Goal: Transaction & Acquisition: Purchase product/service

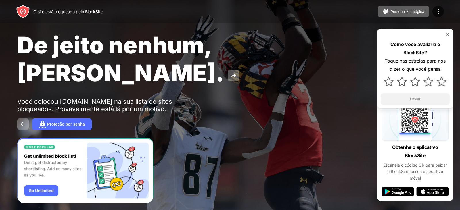
click at [237, 119] on div "Proteção por senha" at bounding box center [230, 125] width 426 height 12
click at [53, 122] on font "Proteção por senha" at bounding box center [66, 124] width 38 height 5
click at [25, 96] on div at bounding box center [230, 105] width 460 height 210
click at [23, 96] on div at bounding box center [230, 105] width 460 height 210
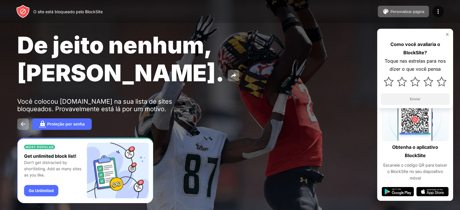
click at [23, 96] on div at bounding box center [230, 105] width 460 height 210
click at [22, 95] on div at bounding box center [230, 105] width 460 height 210
click at [63, 95] on div at bounding box center [230, 105] width 460 height 210
click at [448, 33] on div at bounding box center [230, 105] width 460 height 210
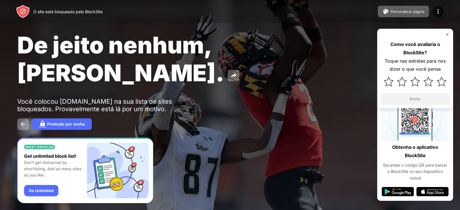
click at [448, 33] on div at bounding box center [230, 105] width 460 height 210
click at [399, 11] on div at bounding box center [230, 105] width 460 height 210
click at [437, 9] on div at bounding box center [230, 105] width 460 height 210
click at [81, 10] on div at bounding box center [230, 105] width 460 height 210
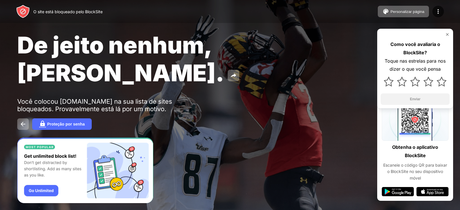
click at [388, 82] on div at bounding box center [230, 105] width 460 height 210
click at [403, 81] on div at bounding box center [230, 105] width 460 height 210
drag, startPoint x: 411, startPoint y: 81, endPoint x: 421, endPoint y: 79, distance: 10.3
click at [411, 81] on div at bounding box center [230, 105] width 460 height 210
click at [430, 78] on div at bounding box center [230, 105] width 460 height 210
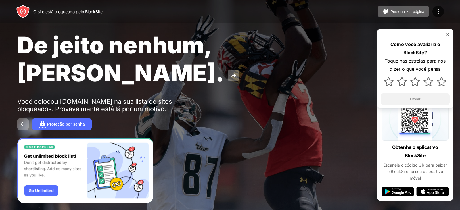
click at [445, 81] on div at bounding box center [230, 105] width 460 height 210
click at [428, 83] on div at bounding box center [230, 105] width 460 height 210
click at [414, 81] on div at bounding box center [230, 105] width 460 height 210
click at [401, 82] on div at bounding box center [230, 105] width 460 height 210
click at [388, 82] on div at bounding box center [230, 105] width 460 height 210
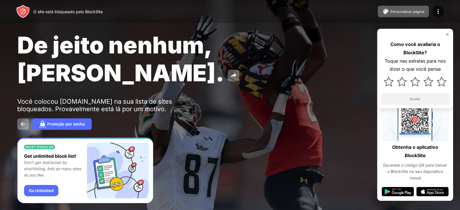
click at [388, 82] on div at bounding box center [230, 105] width 460 height 210
click at [402, 79] on div at bounding box center [230, 105] width 460 height 210
click at [412, 78] on div at bounding box center [230, 105] width 460 height 210
click at [430, 80] on div at bounding box center [230, 105] width 460 height 210
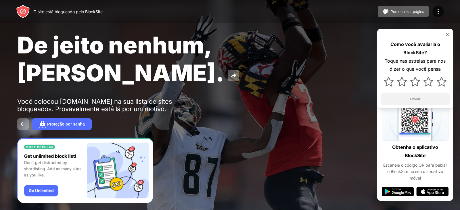
click at [430, 80] on div at bounding box center [230, 105] width 460 height 210
click at [443, 81] on div at bounding box center [230, 105] width 460 height 210
drag, startPoint x: 443, startPoint y: 81, endPoint x: 429, endPoint y: 81, distance: 14.4
click at [440, 80] on div at bounding box center [230, 105] width 460 height 210
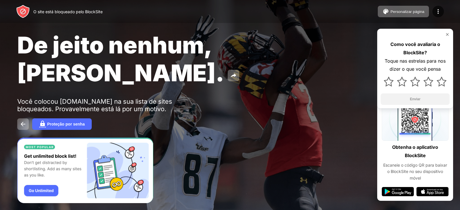
click at [429, 81] on div at bounding box center [230, 105] width 460 height 210
click at [414, 85] on div at bounding box center [230, 105] width 460 height 210
click at [404, 83] on div at bounding box center [230, 105] width 460 height 210
click at [388, 84] on div at bounding box center [230, 105] width 460 height 210
click at [389, 83] on div at bounding box center [230, 105] width 460 height 210
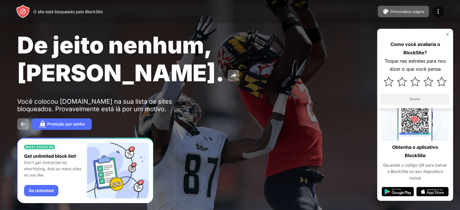
click at [404, 81] on div at bounding box center [230, 105] width 460 height 210
drag, startPoint x: 404, startPoint y: 81, endPoint x: 414, endPoint y: 81, distance: 10.7
click at [404, 81] on div at bounding box center [230, 105] width 460 height 210
click at [417, 81] on div at bounding box center [230, 105] width 460 height 210
click at [419, 81] on div at bounding box center [230, 105] width 460 height 210
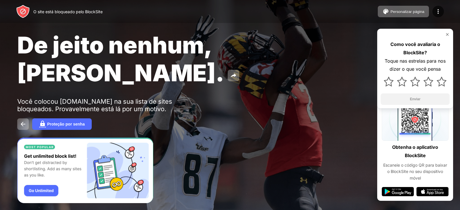
click at [432, 81] on div at bounding box center [230, 105] width 460 height 210
click at [443, 83] on div at bounding box center [230, 105] width 460 height 210
click at [426, 83] on div at bounding box center [230, 105] width 460 height 210
drag, startPoint x: 426, startPoint y: 83, endPoint x: 417, endPoint y: 85, distance: 8.8
click at [426, 83] on div at bounding box center [230, 105] width 460 height 210
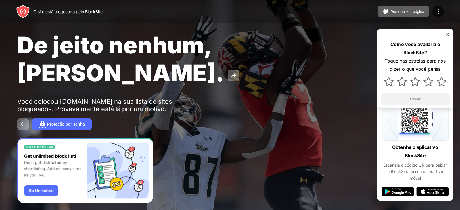
click at [171, 138] on div "Mantenha a produtividade com proteção por senha Torne ainda mais difícil altera…" at bounding box center [230, 105] width 127 height 101
drag, startPoint x: 171, startPoint y: 138, endPoint x: 155, endPoint y: 146, distance: 18.2
click at [171, 138] on div "Mantenha a produtividade com proteção por senha Torne ainda mais difícil altera…" at bounding box center [230, 105] width 127 height 101
click at [141, 157] on div at bounding box center [230, 105] width 460 height 210
click at [23, 96] on div at bounding box center [230, 105] width 460 height 210
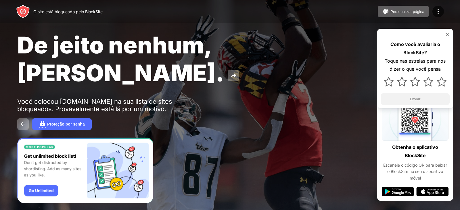
click at [54, 94] on div at bounding box center [230, 105] width 460 height 210
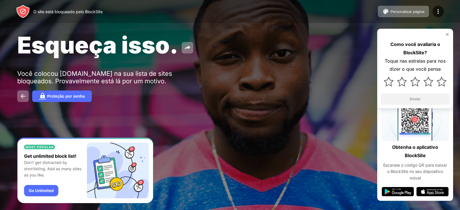
click at [108, 104] on div "Esqueça isso. Você colocou globoplay.globo.com na sua lista de sites bloqueados…" at bounding box center [230, 66] width 460 height 133
click at [23, 96] on img at bounding box center [23, 96] width 7 height 7
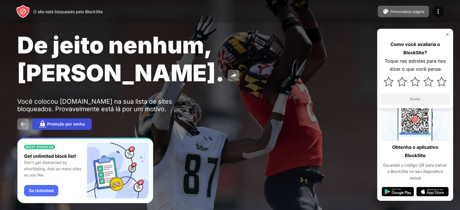
click at [100, 106] on div "De jeito nenhum, José. Você colocou globoplay.globo.com na sua lista de sites b…" at bounding box center [230, 80] width 460 height 161
click at [57, 122] on font "Proteção por senha" at bounding box center [66, 124] width 38 height 5
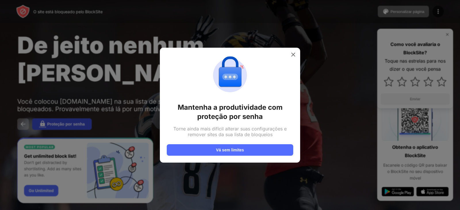
click at [57, 96] on div at bounding box center [230, 105] width 460 height 210
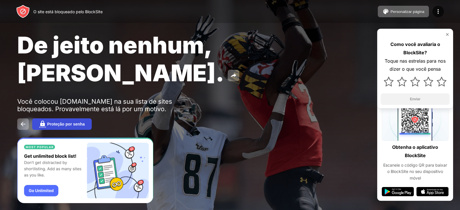
click at [57, 122] on font "Proteção por senha" at bounding box center [66, 124] width 38 height 5
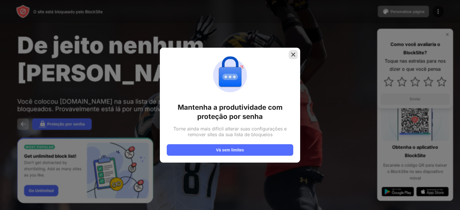
click at [295, 54] on img at bounding box center [294, 55] width 6 height 6
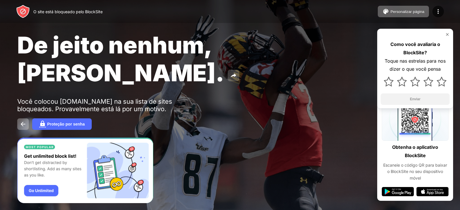
click at [237, 72] on img at bounding box center [233, 75] width 7 height 7
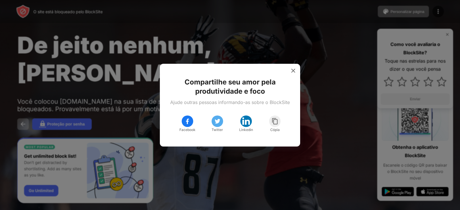
click at [246, 47] on div at bounding box center [230, 105] width 460 height 210
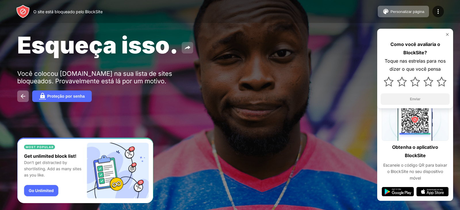
click at [182, 45] on button at bounding box center [188, 48] width 12 height 12
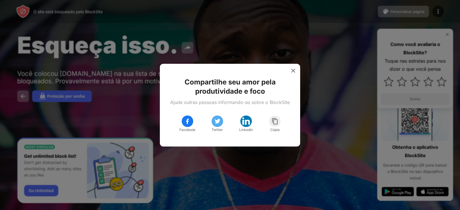
click at [185, 121] on img at bounding box center [187, 121] width 7 height 7
click at [293, 69] on img at bounding box center [294, 71] width 6 height 6
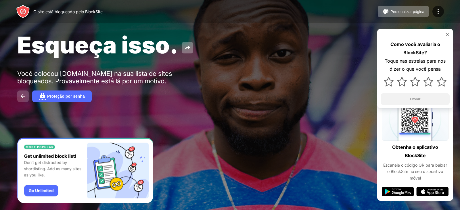
click at [21, 98] on img at bounding box center [23, 96] width 7 height 7
click at [24, 9] on img at bounding box center [23, 12] width 14 height 14
click at [24, 13] on img at bounding box center [23, 12] width 14 height 14
click at [23, 12] on img at bounding box center [23, 12] width 14 height 14
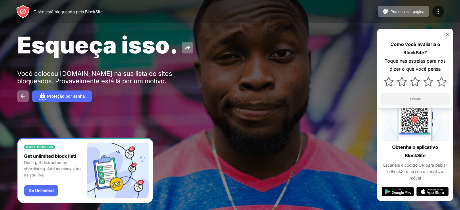
click at [23, 12] on img at bounding box center [23, 12] width 14 height 14
click at [25, 11] on img at bounding box center [23, 12] width 14 height 14
click at [50, 12] on font "O site está bloqueado pelo BlockSite" at bounding box center [67, 11] width 69 height 5
click at [51, 11] on font "O site está bloqueado pelo BlockSite" at bounding box center [67, 11] width 69 height 5
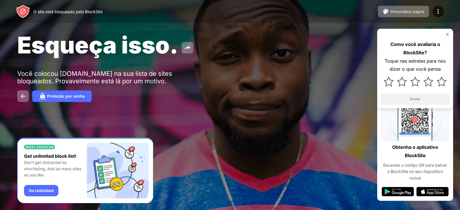
click at [51, 11] on font "O site está bloqueado pelo BlockSite" at bounding box center [67, 11] width 69 height 5
click at [50, 94] on font "Proteção por senha" at bounding box center [66, 96] width 38 height 5
click at [99, 77] on div at bounding box center [230, 105] width 460 height 210
click at [452, 35] on div at bounding box center [230, 105] width 460 height 210
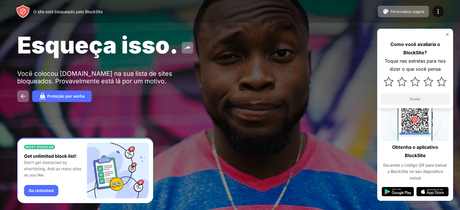
click at [450, 34] on div at bounding box center [230, 105] width 460 height 210
click at [449, 33] on div at bounding box center [230, 105] width 460 height 210
click at [448, 33] on div at bounding box center [230, 105] width 460 height 210
click at [311, 37] on div at bounding box center [230, 105] width 460 height 210
click at [298, 45] on div at bounding box center [230, 105] width 460 height 210
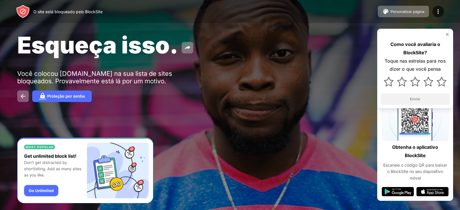
click at [440, 11] on div at bounding box center [230, 105] width 460 height 210
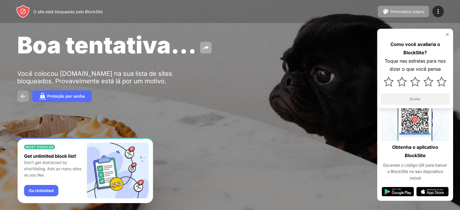
click at [22, 97] on img at bounding box center [23, 96] width 7 height 7
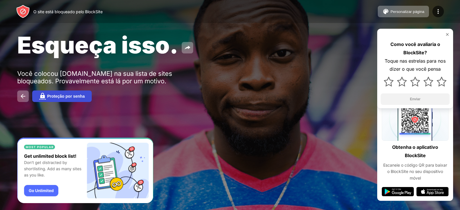
click at [83, 95] on font "Proteção por senha" at bounding box center [66, 96] width 38 height 5
click at [43, 98] on div at bounding box center [230, 105] width 460 height 210
click at [42, 95] on div at bounding box center [230, 105] width 460 height 210
click at [24, 96] on div at bounding box center [230, 105] width 460 height 210
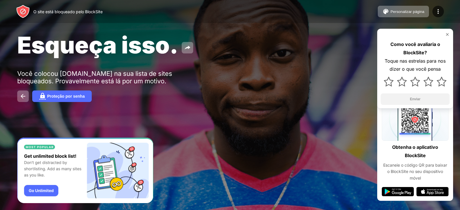
click at [398, 190] on div at bounding box center [230, 105] width 460 height 210
click at [449, 35] on div at bounding box center [230, 105] width 460 height 210
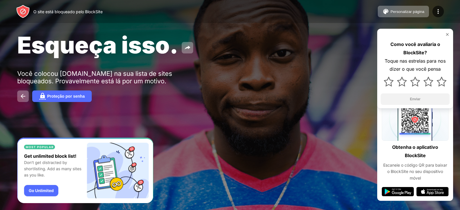
click at [447, 34] on div at bounding box center [230, 105] width 460 height 210
click at [417, 11] on div at bounding box center [230, 105] width 460 height 210
click at [441, 10] on div at bounding box center [230, 105] width 460 height 210
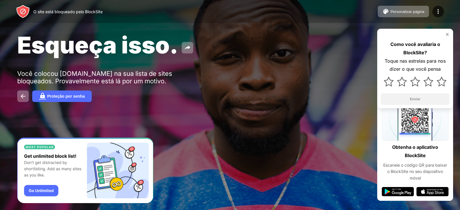
drag, startPoint x: 100, startPoint y: 175, endPoint x: 84, endPoint y: 179, distance: 16.5
click at [100, 176] on div at bounding box center [230, 105] width 460 height 210
click at [93, 177] on div at bounding box center [230, 105] width 460 height 210
click at [48, 191] on div at bounding box center [230, 105] width 460 height 210
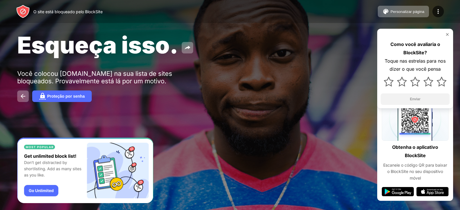
click at [48, 191] on div at bounding box center [230, 105] width 460 height 210
click at [39, 139] on div at bounding box center [230, 105] width 460 height 210
click at [37, 149] on div at bounding box center [230, 105] width 460 height 210
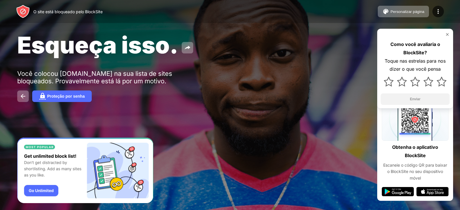
click at [192, 46] on div at bounding box center [230, 105] width 460 height 210
click at [24, 40] on div at bounding box center [230, 105] width 460 height 210
click at [69, 73] on div at bounding box center [230, 105] width 460 height 210
click at [161, 65] on div "Mantenha a produtividade com proteção por senha Torne ainda mais difícil altera…" at bounding box center [230, 105] width 140 height 115
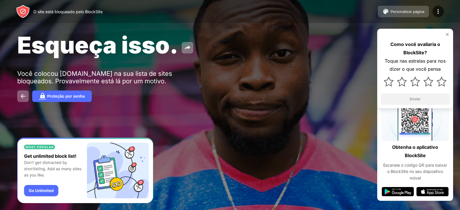
click at [405, 13] on font "Personalizar página" at bounding box center [408, 11] width 34 height 4
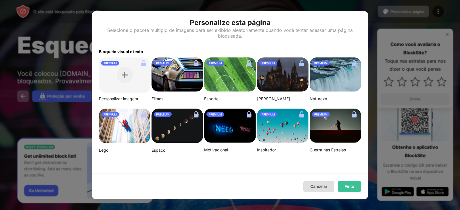
click at [317, 187] on font "Cancelar" at bounding box center [318, 186] width 17 height 5
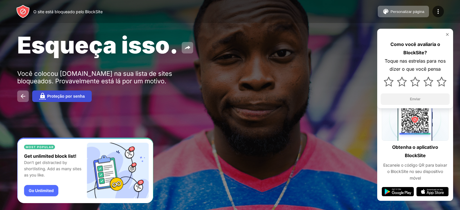
click at [42, 96] on img at bounding box center [42, 96] width 7 height 7
click at [42, 96] on div at bounding box center [230, 105] width 460 height 210
click at [61, 97] on div at bounding box center [230, 105] width 460 height 210
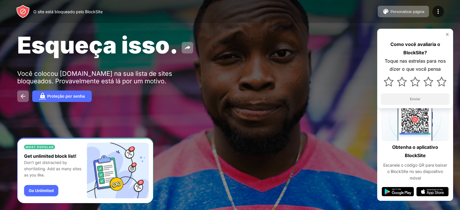
click at [61, 97] on div at bounding box center [230, 105] width 460 height 210
click at [46, 96] on div at bounding box center [230, 105] width 460 height 210
click at [24, 96] on div at bounding box center [230, 105] width 460 height 210
click at [22, 8] on div at bounding box center [230, 105] width 460 height 210
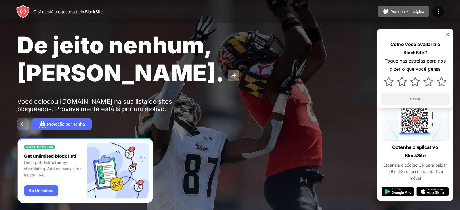
click at [22, 121] on img at bounding box center [23, 124] width 7 height 7
click at [49, 122] on font "Proteção por senha" at bounding box center [66, 124] width 38 height 5
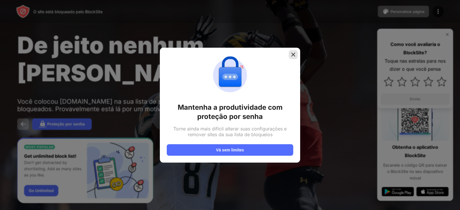
click at [293, 55] on img at bounding box center [294, 55] width 6 height 6
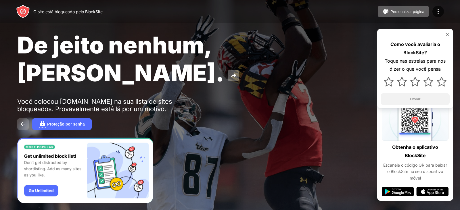
click at [24, 121] on img at bounding box center [23, 124] width 7 height 7
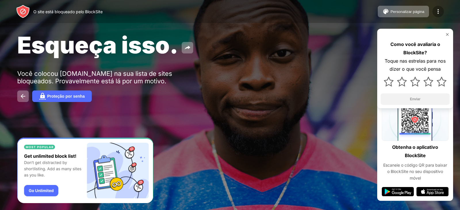
click at [437, 8] on img at bounding box center [438, 11] width 7 height 7
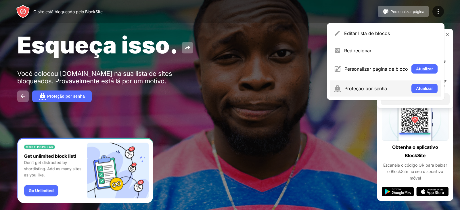
click at [373, 84] on div "Proteção por [PERSON_NAME]" at bounding box center [386, 89] width 111 height 16
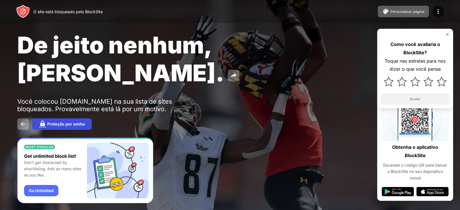
click at [64, 122] on font "Proteção por senha" at bounding box center [66, 124] width 38 height 5
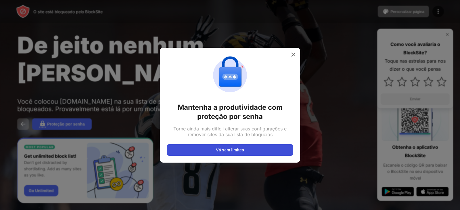
click at [233, 148] on font "Vá sem limites" at bounding box center [230, 150] width 28 height 5
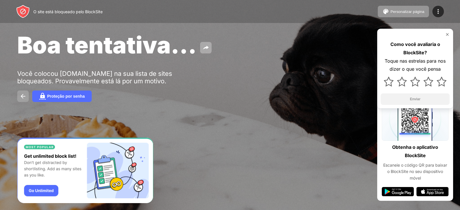
click at [20, 94] on img at bounding box center [23, 96] width 7 height 7
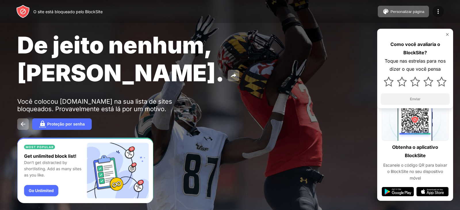
click at [440, 9] on img at bounding box center [438, 11] width 7 height 7
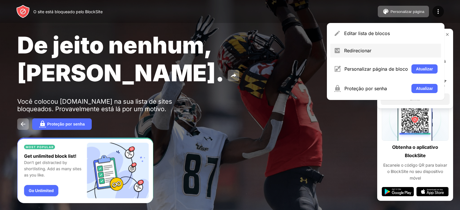
click at [392, 49] on div "Redirecionar" at bounding box center [391, 51] width 94 height 6
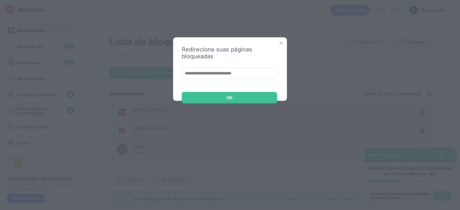
click at [283, 42] on img at bounding box center [282, 43] width 6 height 6
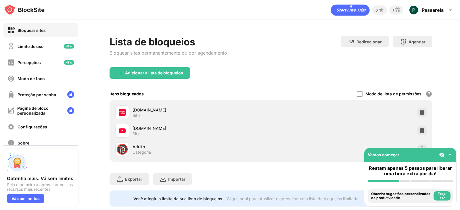
scroll to position [17, 0]
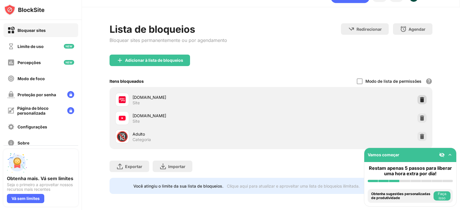
click at [420, 97] on img at bounding box center [423, 100] width 6 height 6
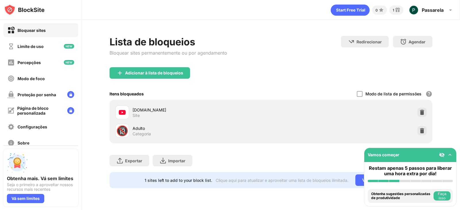
scroll to position [0, 0]
click at [425, 115] on img at bounding box center [423, 113] width 6 height 6
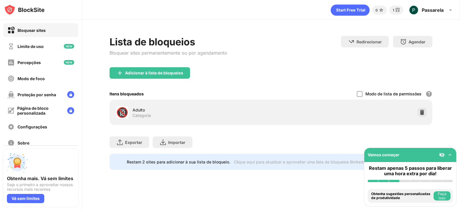
click at [425, 115] on img at bounding box center [423, 113] width 6 height 6
